Goal: Task Accomplishment & Management: Manage account settings

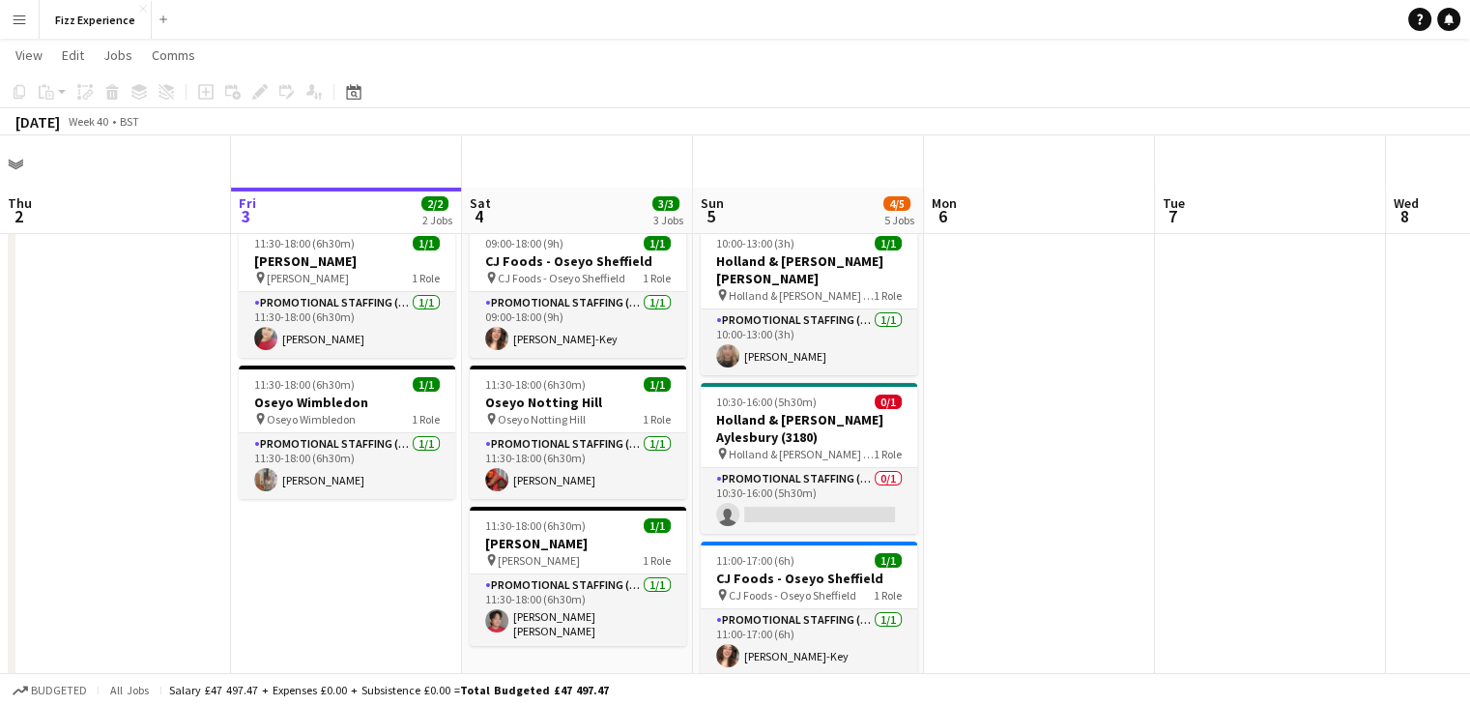
scroll to position [61, 0]
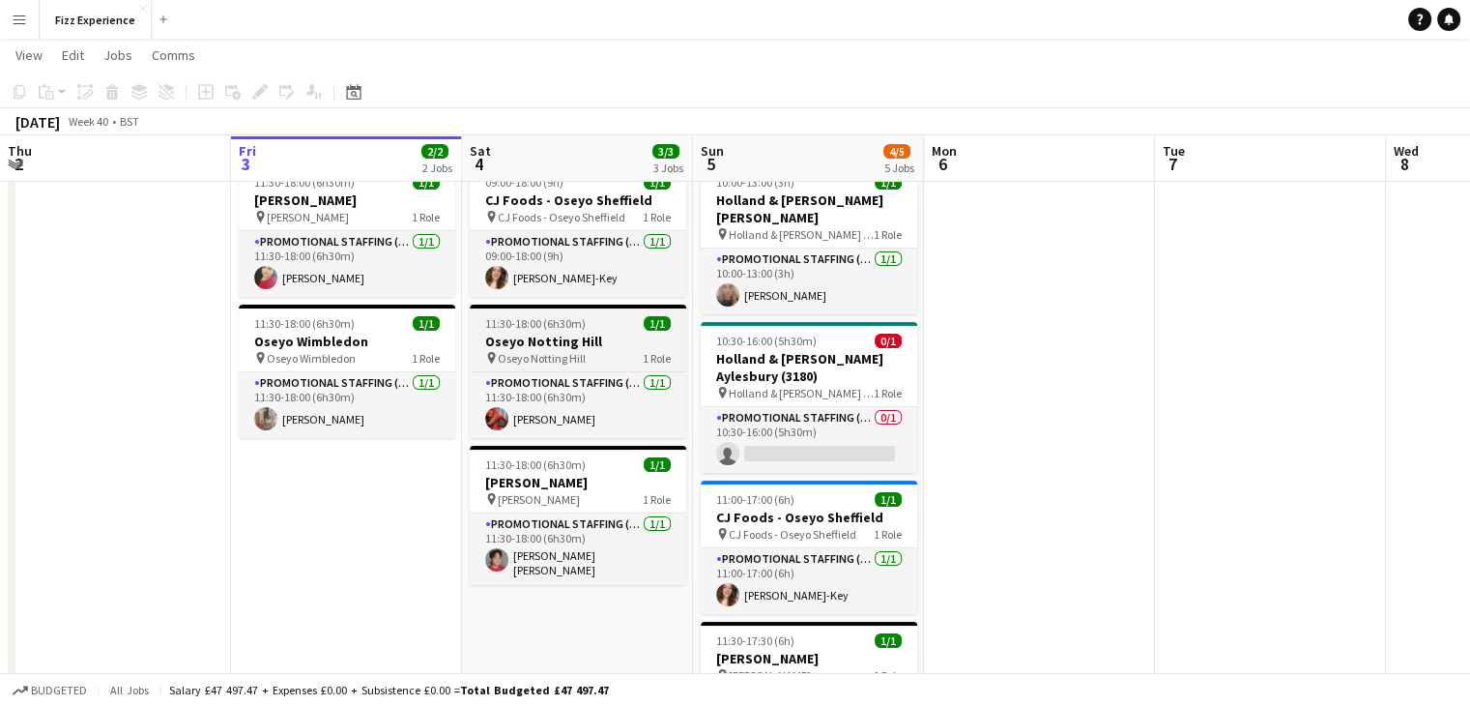
click at [552, 356] on span "Oseyo Notting Hill" at bounding box center [542, 358] width 88 height 14
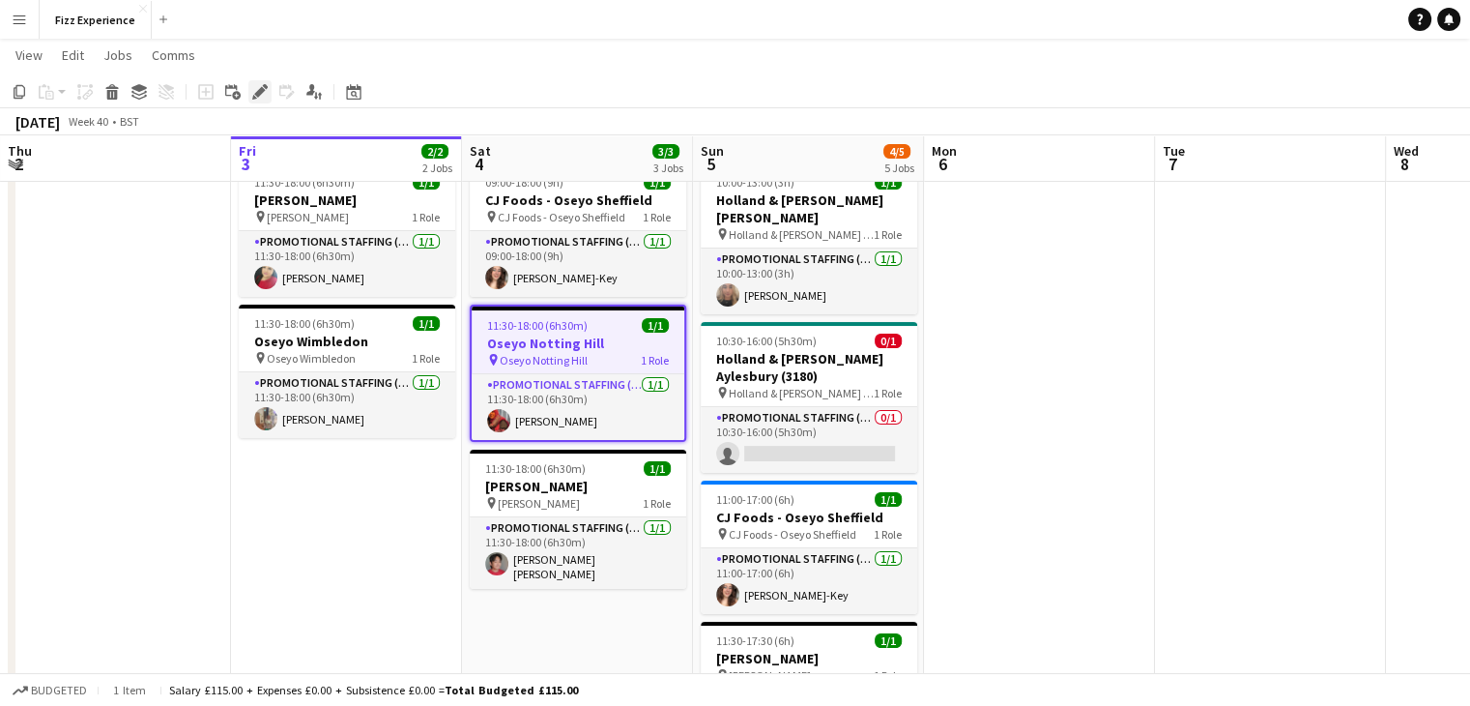
click at [261, 94] on icon "Edit" at bounding box center [259, 91] width 15 height 15
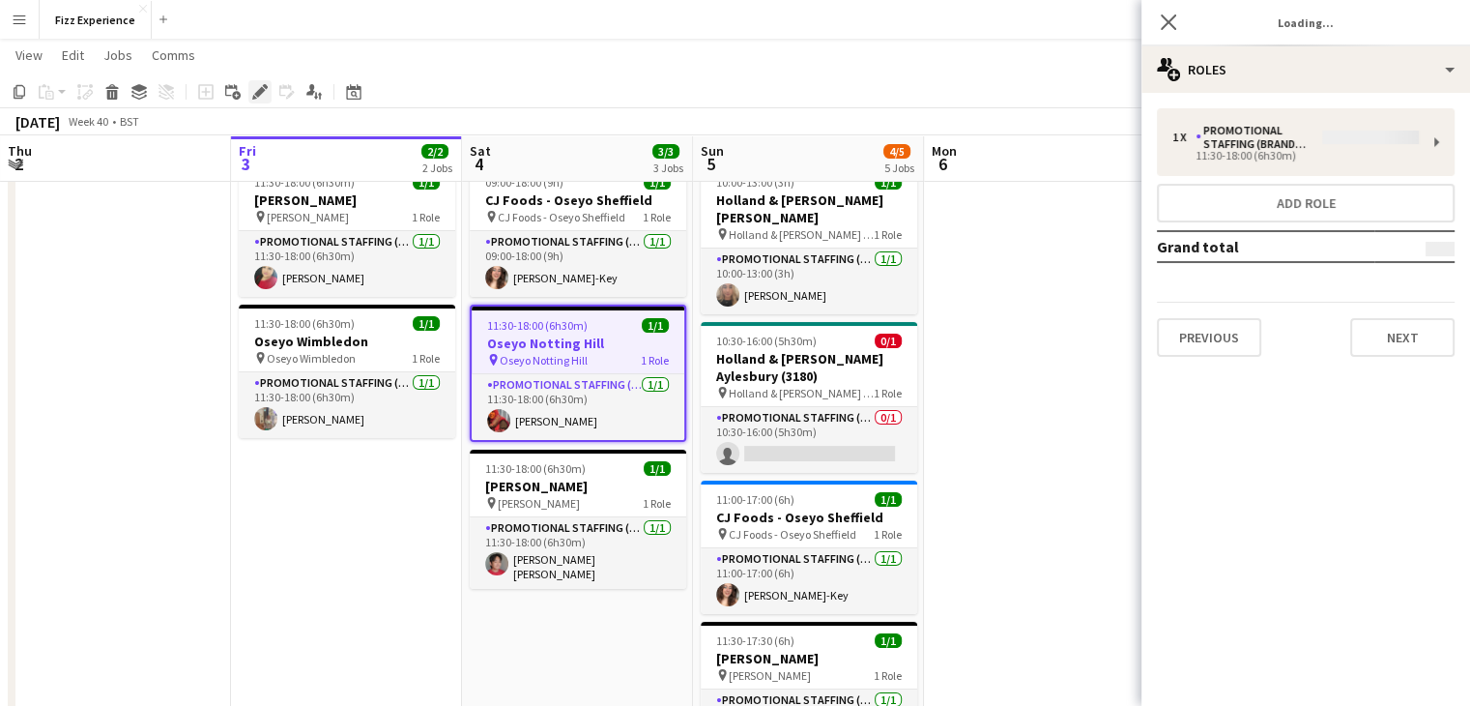
type input "**********"
click at [1338, 93] on div "1 x Promotional Staffing (Brand Ambassadors) £115.00 11:30-18:00 (6h30m) Add ro…" at bounding box center [1306, 232] width 329 height 279
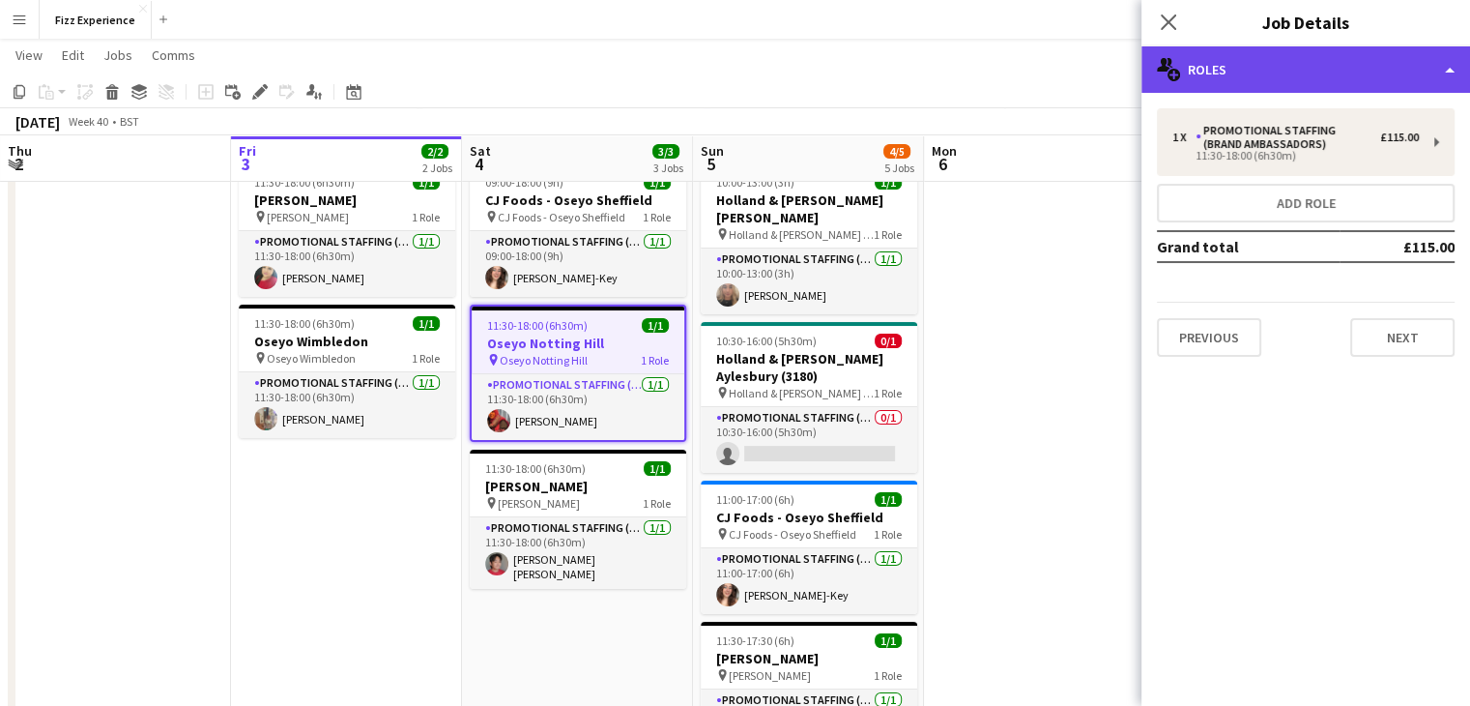
click at [1331, 80] on div "multiple-users-add Roles" at bounding box center [1306, 69] width 329 height 46
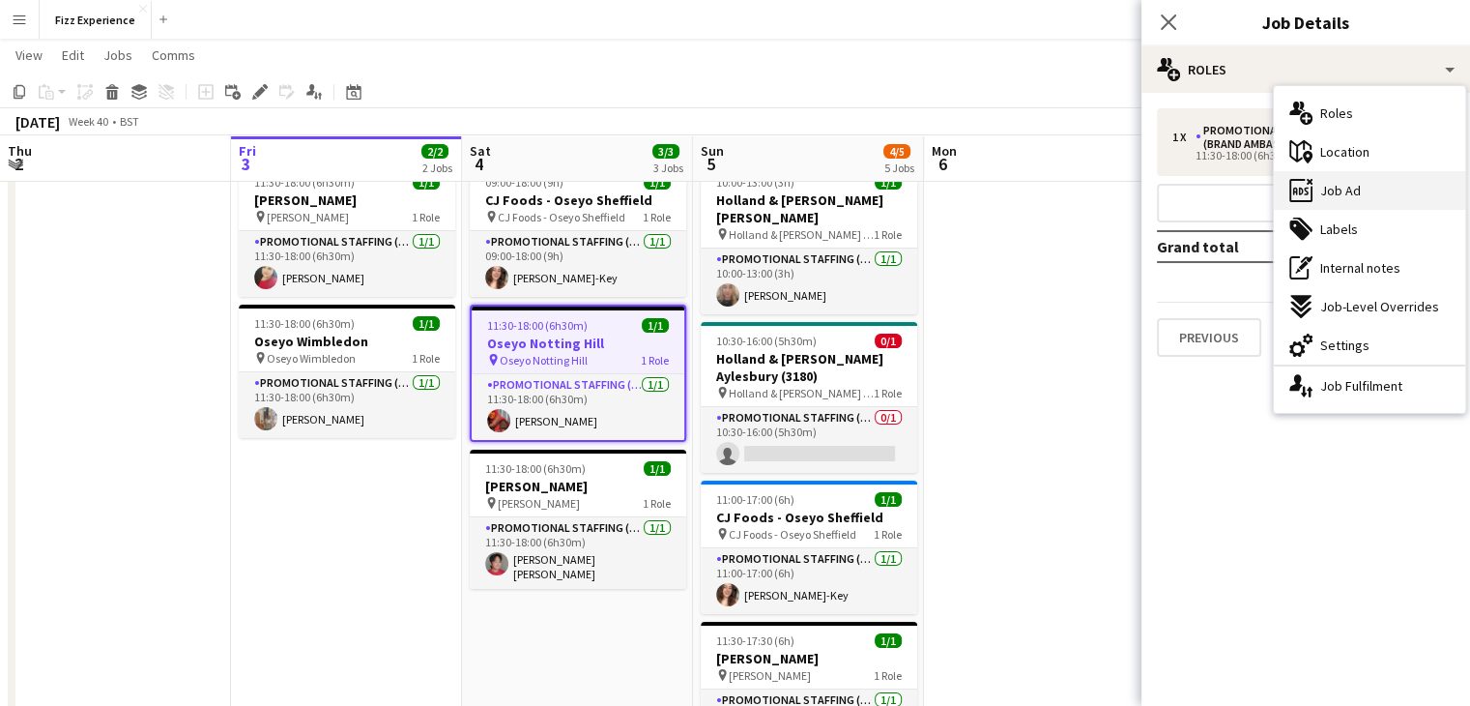
click at [1357, 187] on span "Job Ad" at bounding box center [1340, 190] width 41 height 17
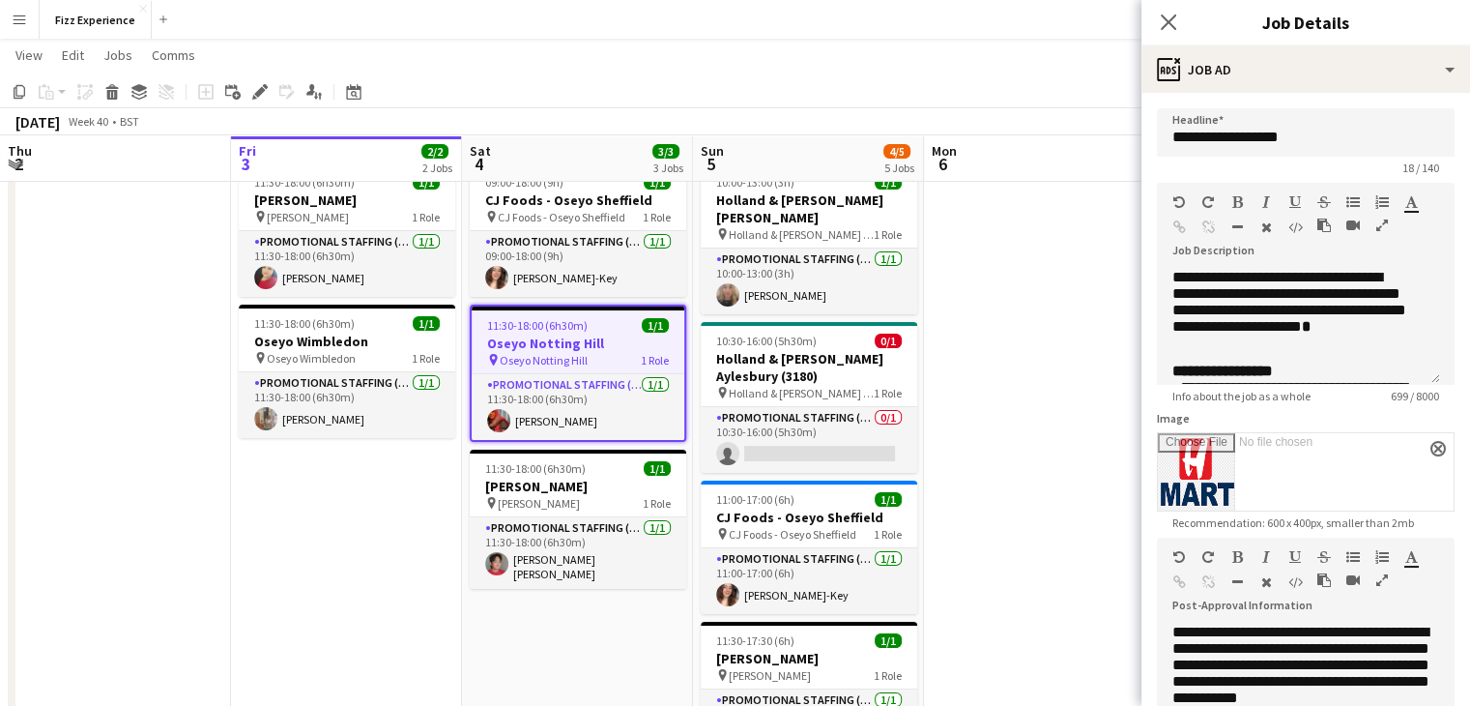
scroll to position [479, 0]
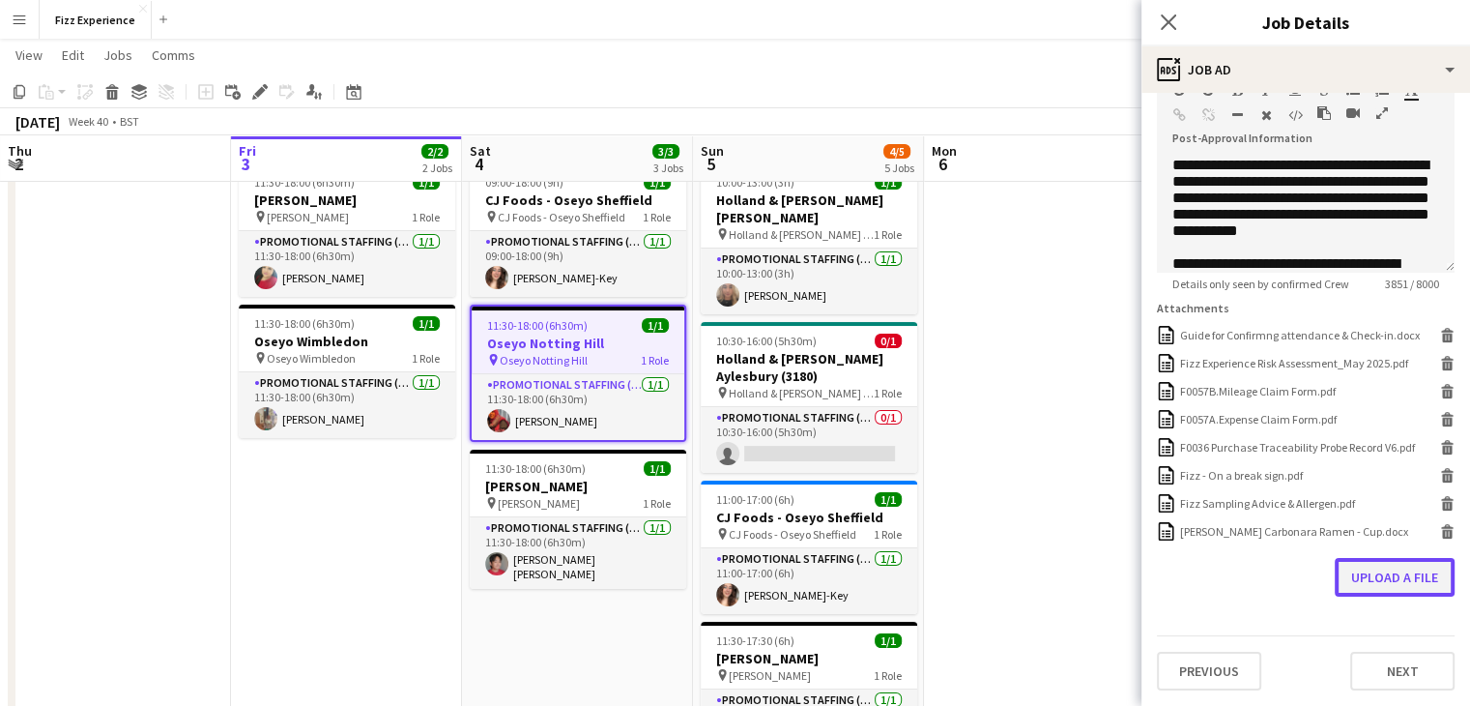
click at [1385, 583] on button "Upload a file" at bounding box center [1395, 577] width 120 height 39
click at [1443, 536] on icon at bounding box center [1448, 534] width 10 height 9
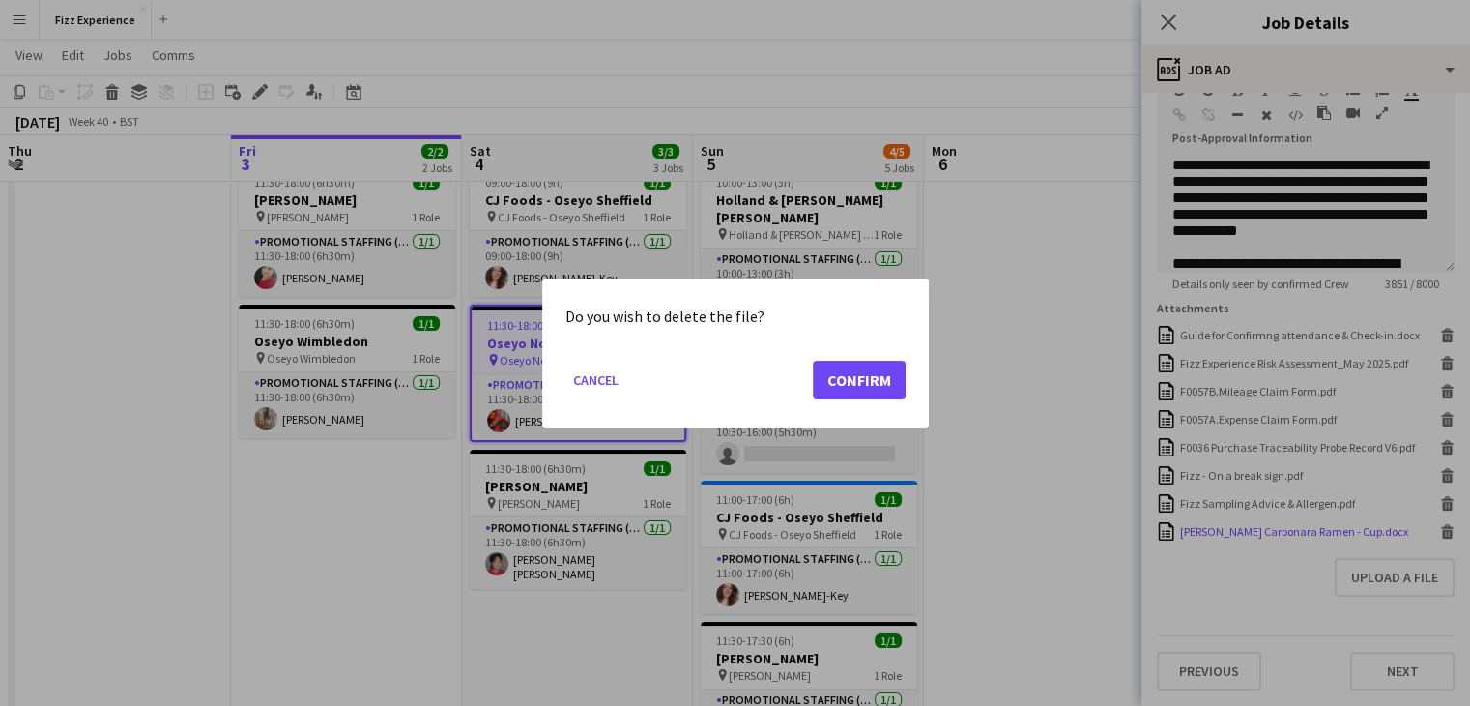
scroll to position [0, 0]
click at [860, 376] on button "Confirm" at bounding box center [859, 379] width 93 height 39
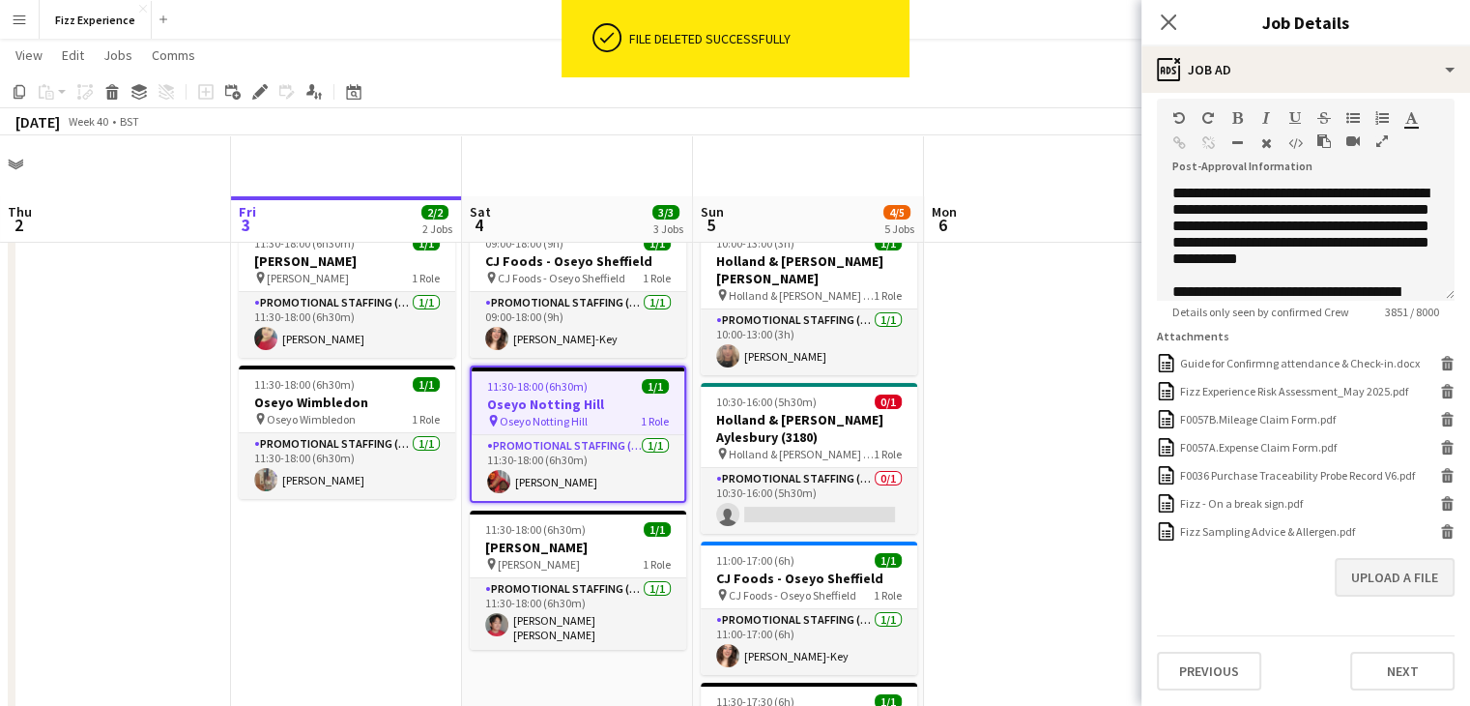
scroll to position [61, 0]
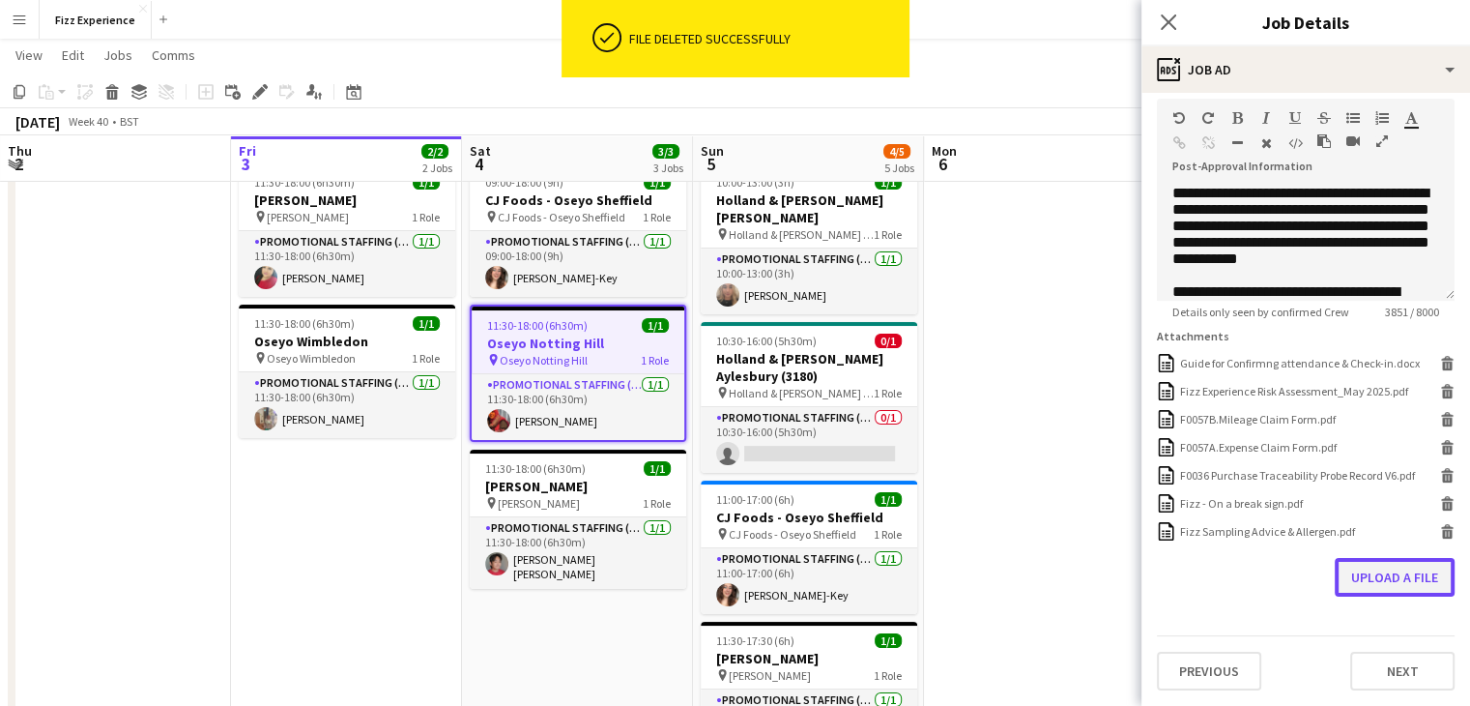
click at [1367, 562] on button "Upload a file" at bounding box center [1395, 577] width 120 height 39
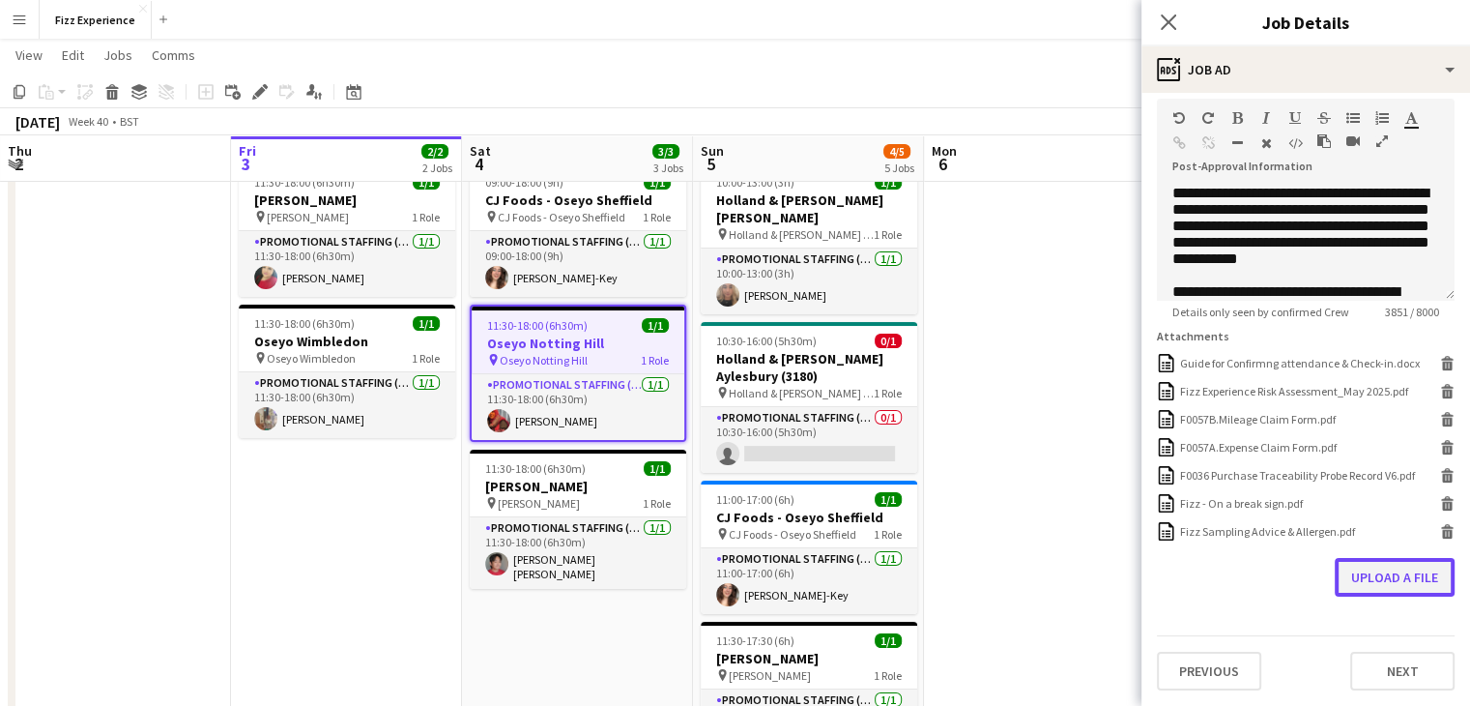
scroll to position [451, 0]
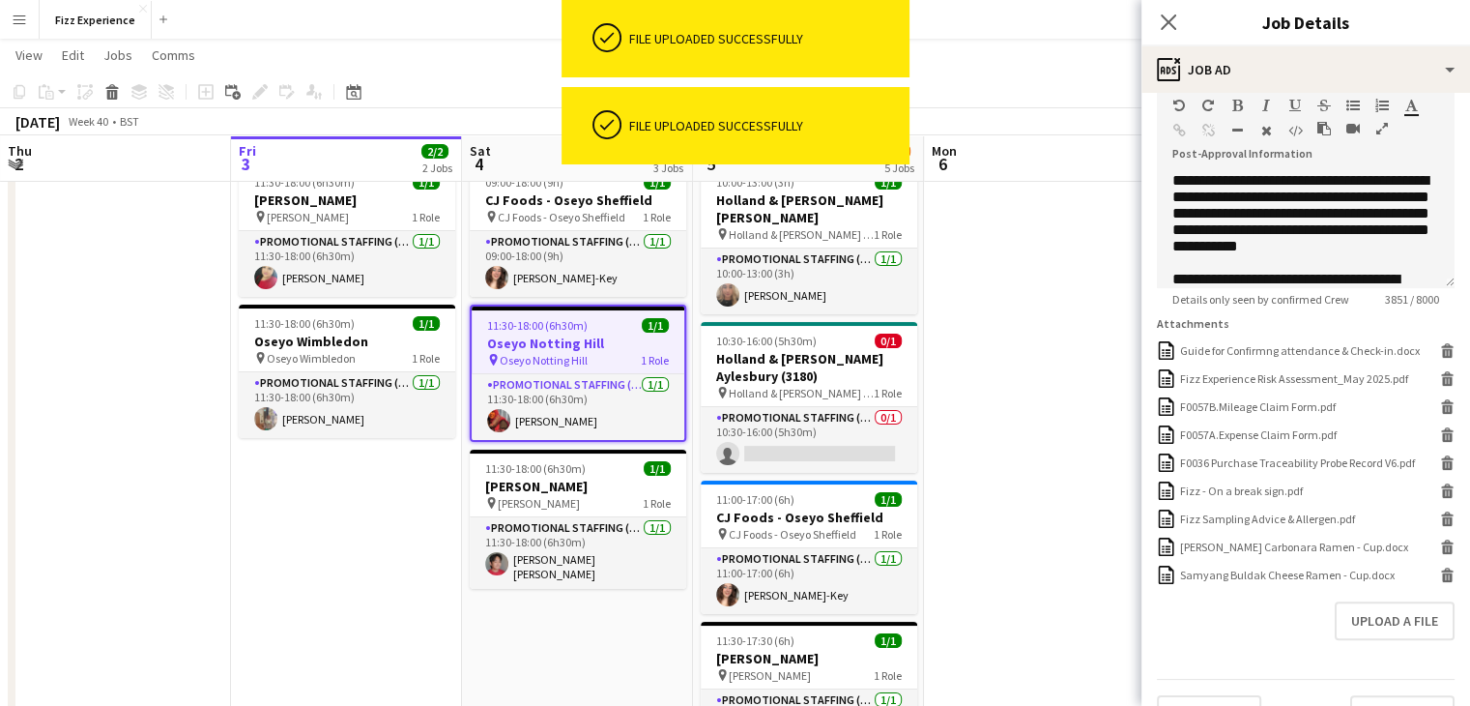
click at [1115, 430] on app-date-cell at bounding box center [1039, 558] width 231 height 804
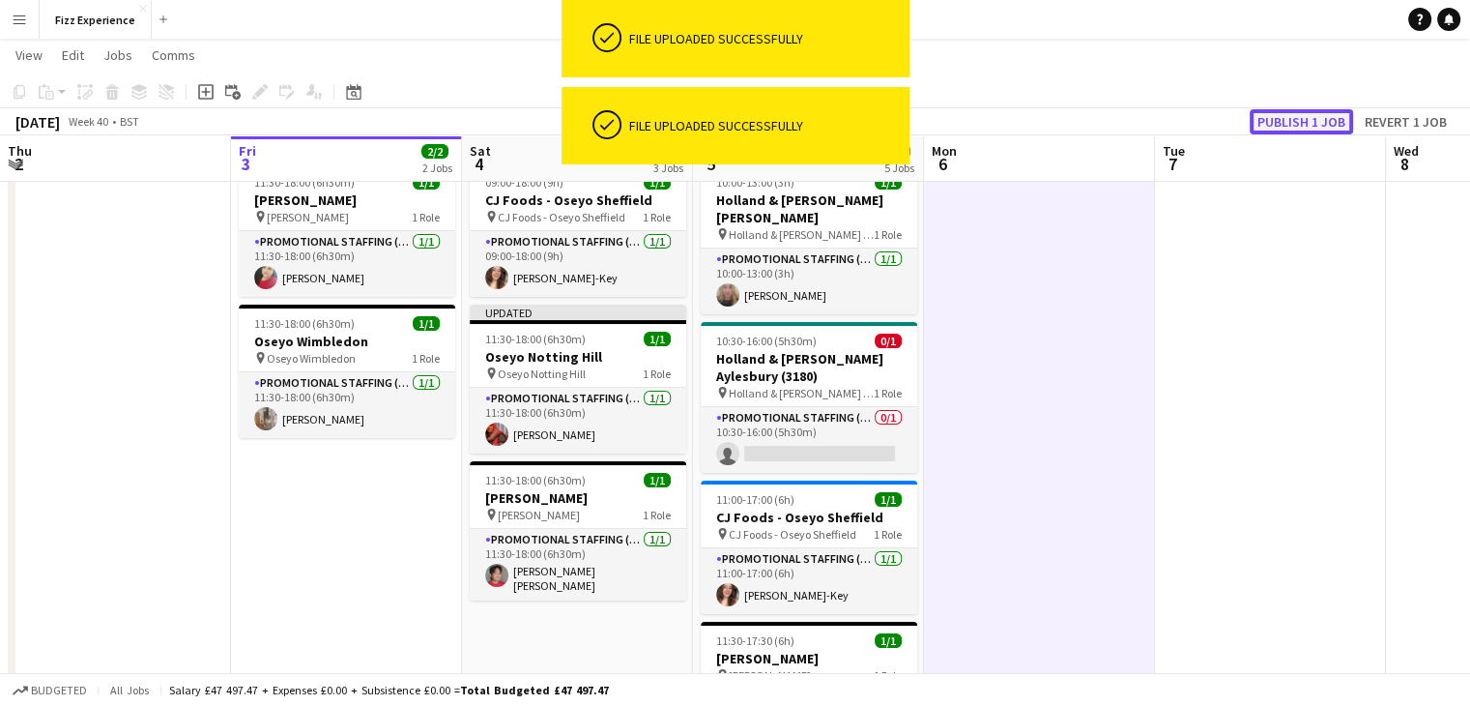
click at [1292, 109] on button "Publish 1 job" at bounding box center [1301, 121] width 103 height 25
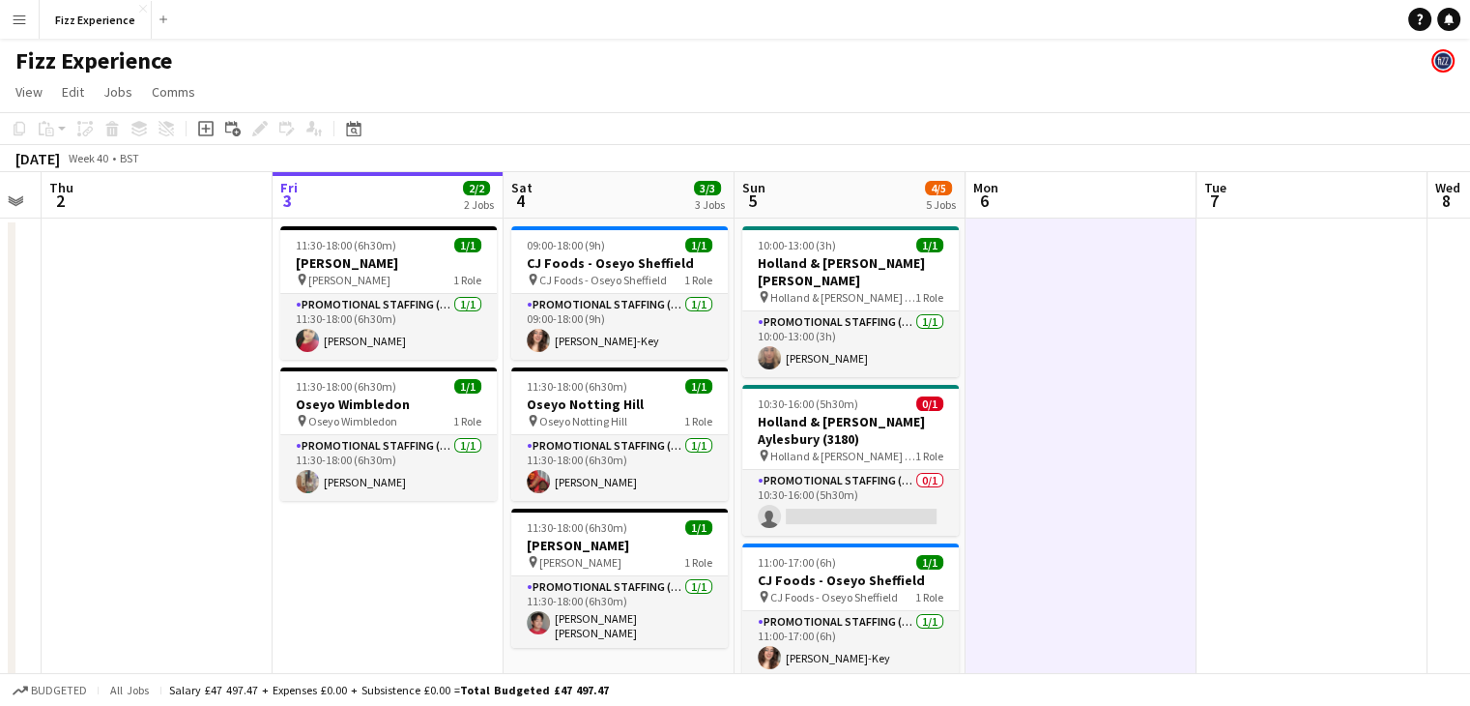
scroll to position [0, 420]
